Goal: Task Accomplishment & Management: Manage account settings

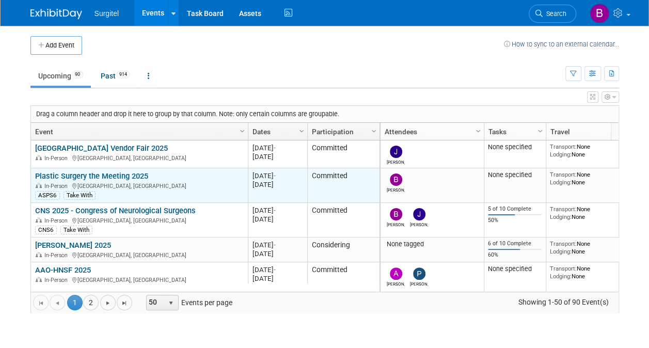
drag, startPoint x: 274, startPoint y: 66, endPoint x: 330, endPoint y: 193, distance: 139.1
click at [274, 66] on ul "Upcoming 90 Past 914 All Events 1004 Past and Upcoming Grouped Annually Events …" at bounding box center [297, 76] width 534 height 23
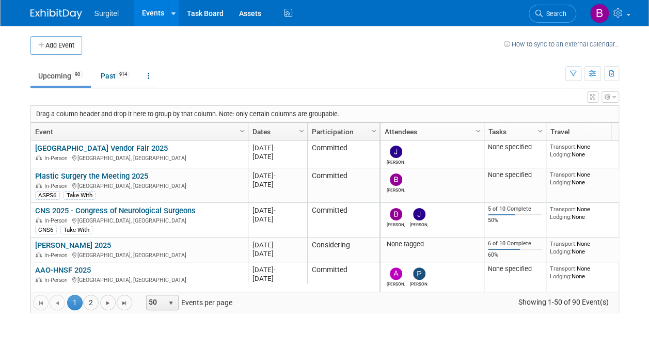
click at [279, 47] on td at bounding box center [293, 45] width 422 height 19
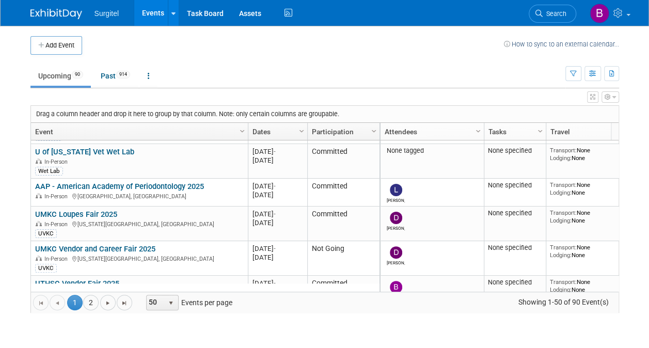
scroll to position [250, 0]
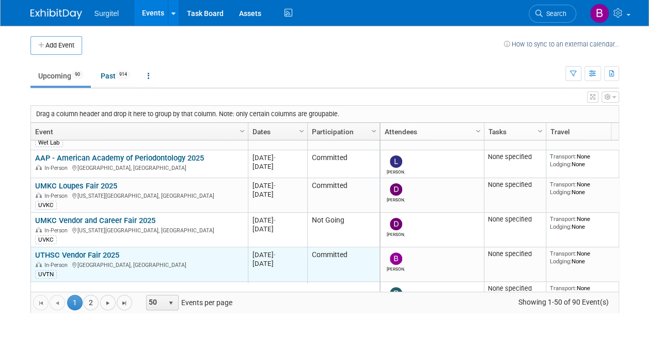
click at [86, 254] on link "UTHSC Vendor Fair 2025" at bounding box center [77, 254] width 84 height 9
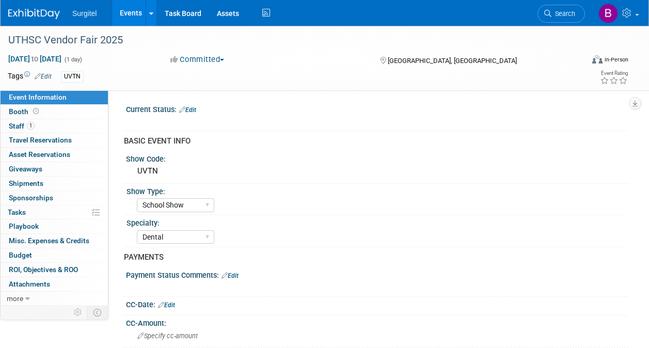
select select "School Show"
select select "Dental"
